Goal: Task Accomplishment & Management: Manage account settings

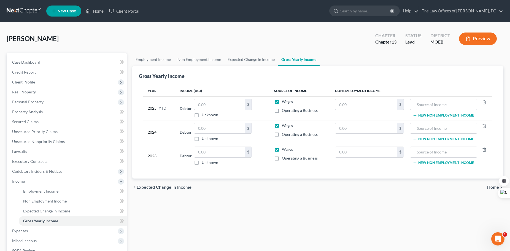
click at [21, 12] on link at bounding box center [24, 11] width 35 height 10
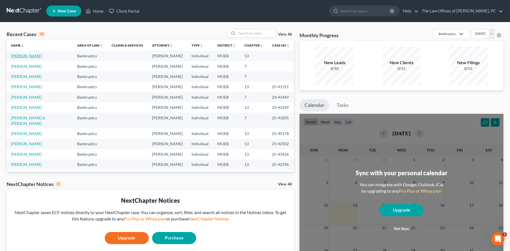
click at [27, 57] on link "[PERSON_NAME]" at bounding box center [26, 55] width 31 height 5
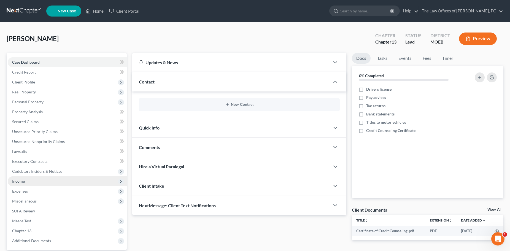
click at [29, 183] on span "Income" at bounding box center [67, 181] width 119 height 10
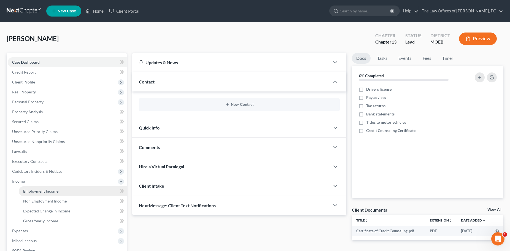
click at [32, 191] on span "Employment Income" at bounding box center [40, 191] width 35 height 5
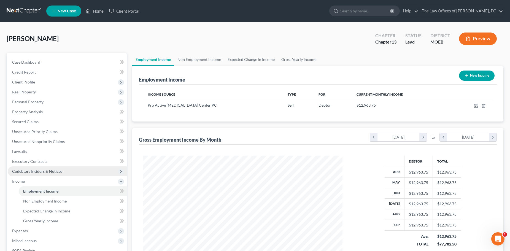
scroll to position [99, 210]
